Goal: Information Seeking & Learning: Check status

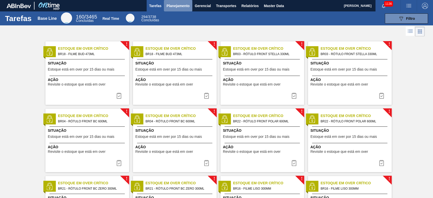
click at [175, 9] on button "Planejamento" at bounding box center [178, 5] width 28 height 11
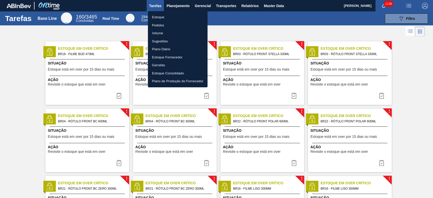
click at [160, 18] on li "Estoque" at bounding box center [178, 17] width 60 height 8
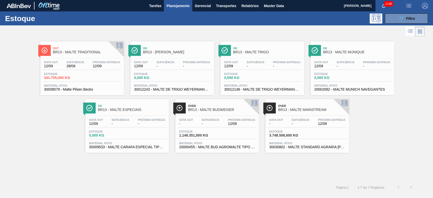
click at [78, 68] on div "Data out 12/09 Suficiência 28/09 Próxima Entrega 12/09" at bounding box center [82, 65] width 79 height 9
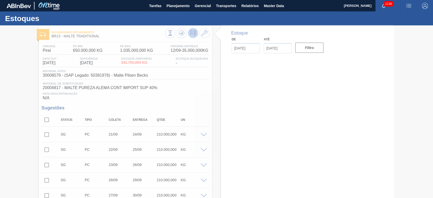
type input "[DATE]"
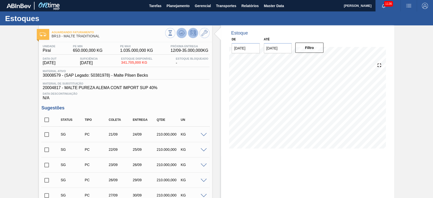
click at [183, 36] on button at bounding box center [182, 33] width 10 height 10
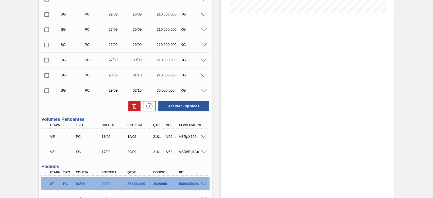
scroll to position [169, 0]
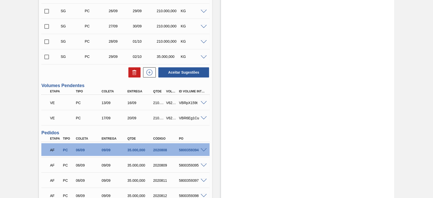
click at [204, 102] on span at bounding box center [204, 103] width 6 height 4
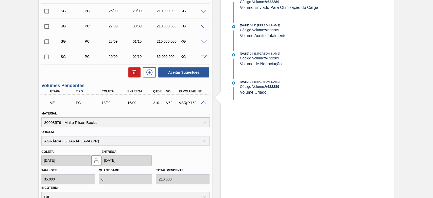
click at [204, 104] on span at bounding box center [204, 103] width 6 height 4
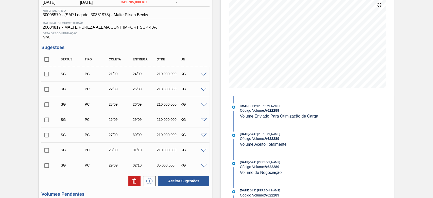
scroll to position [0, 0]
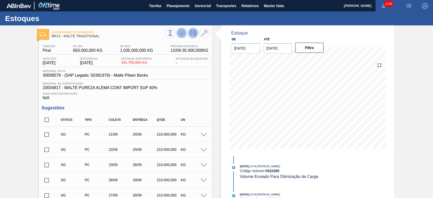
click at [185, 33] on button at bounding box center [182, 33] width 10 height 10
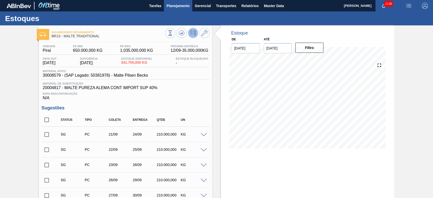
click at [185, 5] on span "Planejamento" at bounding box center [177, 6] width 23 height 6
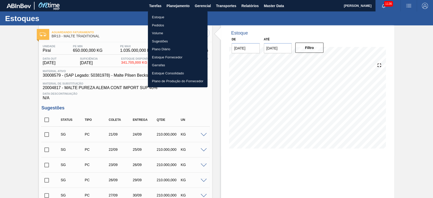
click at [160, 14] on li "Estoque" at bounding box center [178, 17] width 60 height 8
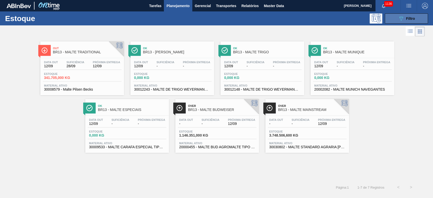
click at [295, 19] on span "Filtro" at bounding box center [410, 18] width 9 height 4
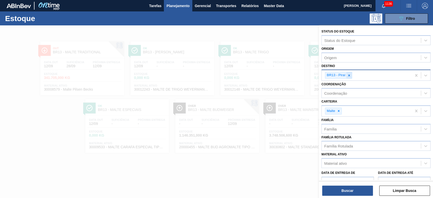
click at [295, 76] on icon at bounding box center [349, 75] width 2 height 2
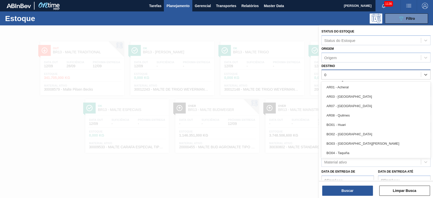
type input "04"
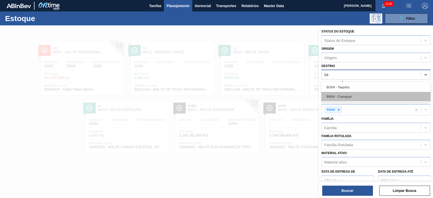
click at [295, 98] on div "BR04 - Camaçari" at bounding box center [375, 96] width 109 height 9
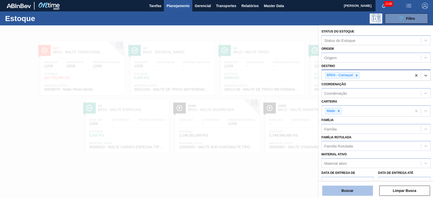
click at [295, 135] on button "Buscar" at bounding box center [347, 190] width 51 height 10
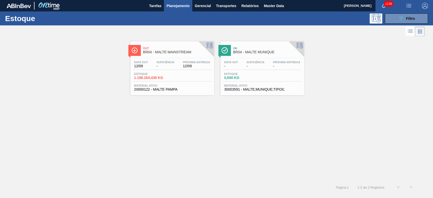
click at [174, 70] on div "Data out 12/09 Suficiência - Próxima Entrega 12/09 Estoque 1.198.264,438 KG Mat…" at bounding box center [172, 75] width 84 height 35
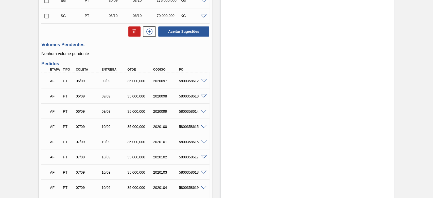
scroll to position [270, 0]
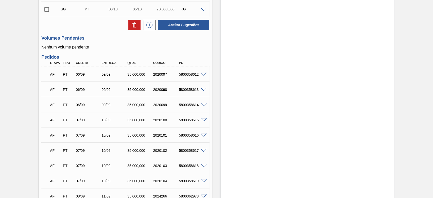
click at [205, 73] on span at bounding box center [204, 75] width 6 height 4
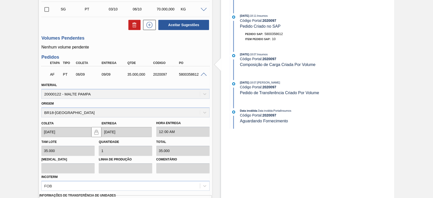
click at [205, 73] on span at bounding box center [204, 75] width 6 height 4
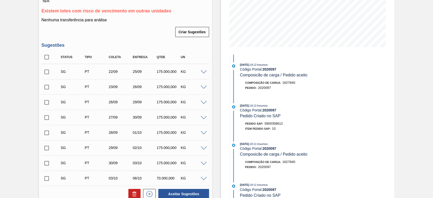
scroll to position [0, 0]
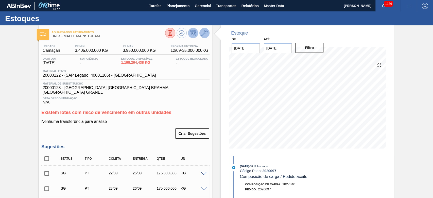
click at [206, 32] on icon at bounding box center [204, 33] width 6 height 6
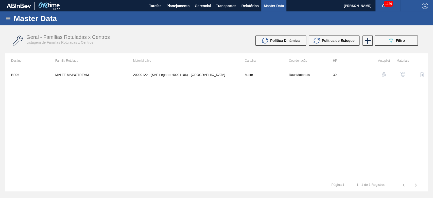
click at [295, 76] on img "button" at bounding box center [402, 74] width 5 height 5
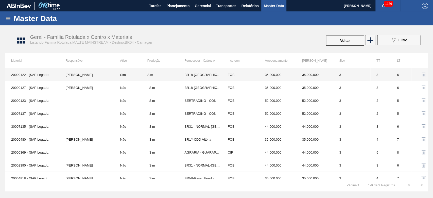
click at [142, 76] on td "Sim" at bounding box center [130, 74] width 33 height 13
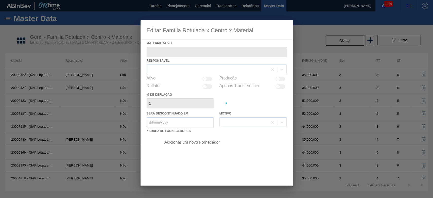
type ativo "20000122 - (SAP Legado: 40001106) - [GEOGRAPHIC_DATA]"
checkbox input "true"
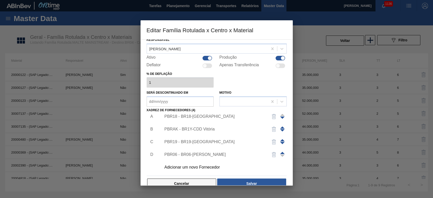
scroll to position [30, 0]
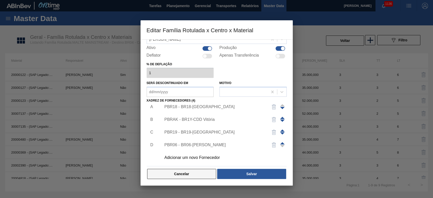
click at [196, 135] on button "Cancelar" at bounding box center [181, 174] width 69 height 10
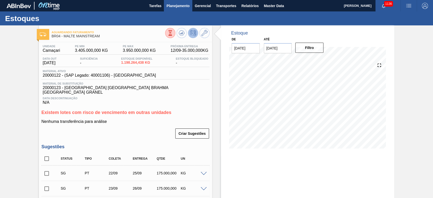
click at [173, 7] on span "Planejamento" at bounding box center [177, 6] width 23 height 6
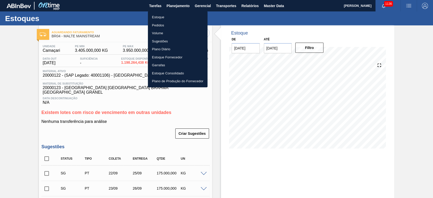
drag, startPoint x: 32, startPoint y: 96, endPoint x: 19, endPoint y: 5, distance: 92.8
click at [32, 96] on div at bounding box center [216, 99] width 433 height 198
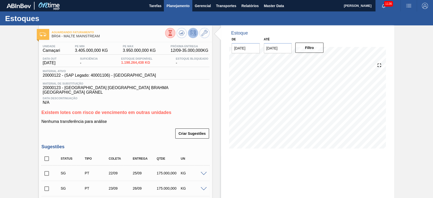
click at [175, 8] on span "Planejamento" at bounding box center [177, 6] width 23 height 6
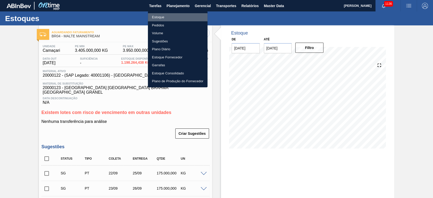
click at [164, 17] on li "Estoque" at bounding box center [178, 17] width 60 height 8
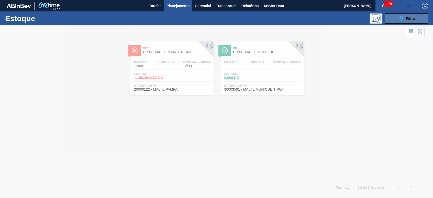
click at [295, 19] on icon "089F7B8B-B2A5-4AFE-B5C0-19BA573D28AC" at bounding box center [401, 18] width 6 height 6
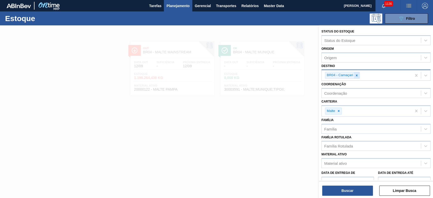
click at [295, 74] on icon at bounding box center [357, 76] width 4 height 4
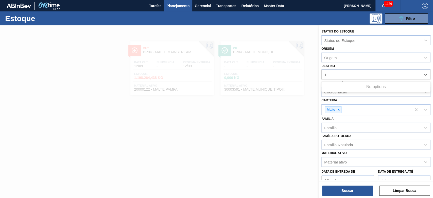
type input "13"
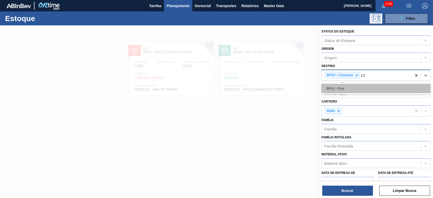
click at [295, 89] on div "BR13 - Piraí" at bounding box center [375, 88] width 109 height 9
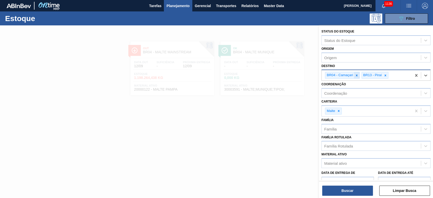
click at [295, 74] on icon at bounding box center [357, 76] width 4 height 4
click at [295, 135] on button "Buscar" at bounding box center [347, 190] width 51 height 10
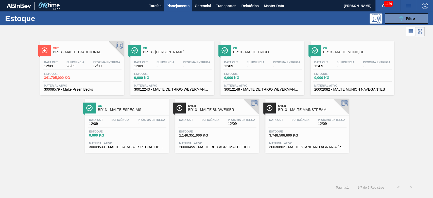
click at [63, 78] on span "341.705,000 KG" at bounding box center [62, 78] width 36 height 4
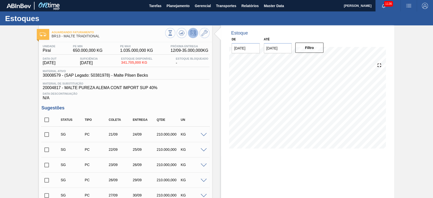
scroll to position [135, 0]
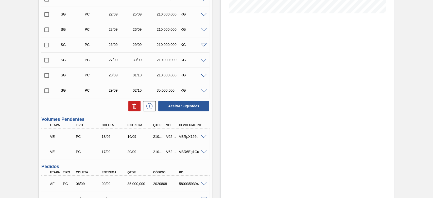
click at [174, 135] on div "V622289" at bounding box center [171, 136] width 13 height 4
click at [173, 135] on div "V622289" at bounding box center [171, 136] width 13 height 4
click at [167, 135] on div "V622289" at bounding box center [171, 136] width 13 height 4
copy div "V622289"
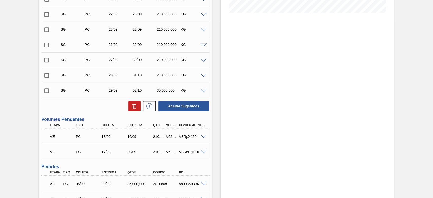
click at [171, 135] on div "V622290" at bounding box center [171, 152] width 13 height 4
copy div "V622290"
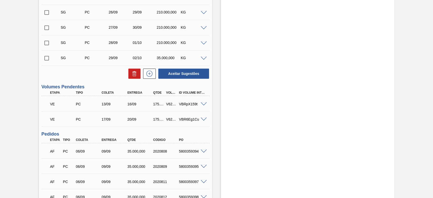
scroll to position [134, 0]
